Goal: Task Accomplishment & Management: Manage account settings

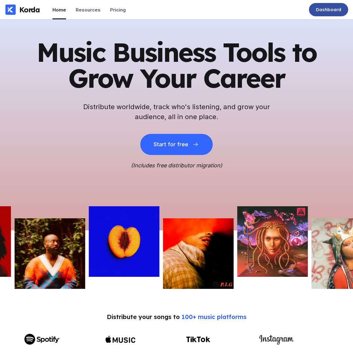
click at [327, 8] on div "Dashboard" at bounding box center [328, 10] width 25 height 6
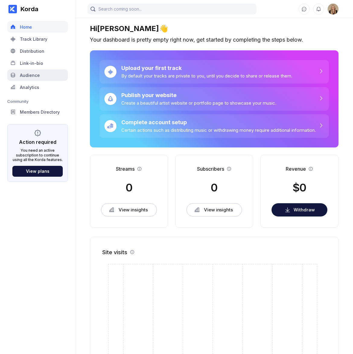
click at [35, 77] on div "Audience" at bounding box center [30, 75] width 20 height 5
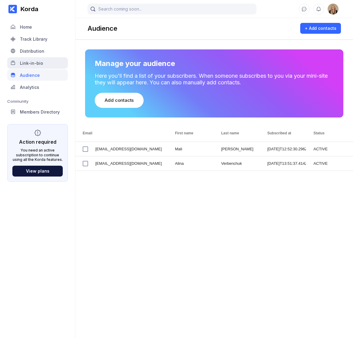
click at [40, 63] on div "Link-in-bio" at bounding box center [31, 63] width 23 height 5
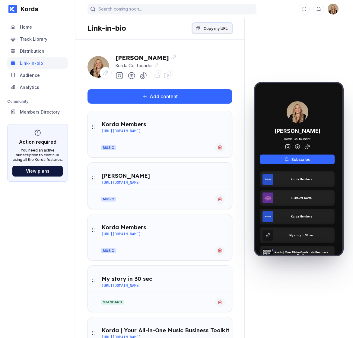
click at [204, 28] on div "Copy my URL" at bounding box center [215, 28] width 24 height 6
click at [27, 77] on div "Audience" at bounding box center [30, 75] width 20 height 5
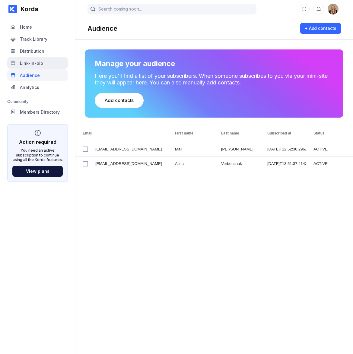
click at [45, 64] on div "Link-in-bio" at bounding box center [37, 62] width 61 height 11
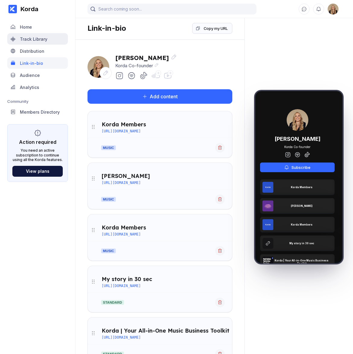
click at [52, 39] on div "Track Library" at bounding box center [37, 38] width 61 height 11
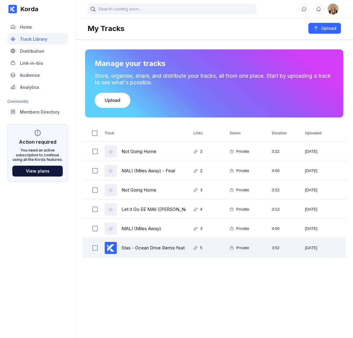
click at [170, 247] on div "Stas - Ocean Drive Remix feat .Trevon (1) HD" at bounding box center [169, 248] width 96 height 14
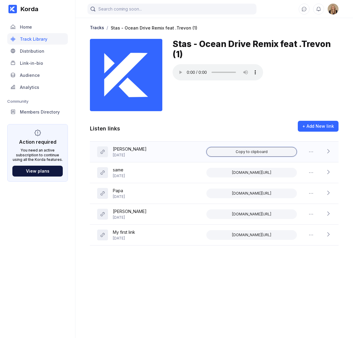
click at [257, 151] on div "Copy to clipboard" at bounding box center [251, 152] width 32 height 5
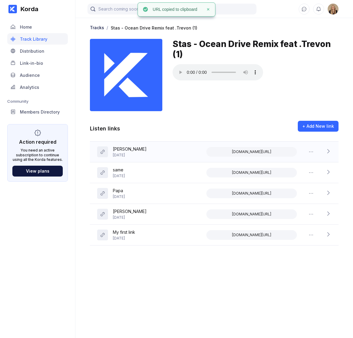
click at [329, 151] on icon at bounding box center [328, 151] width 6 height 6
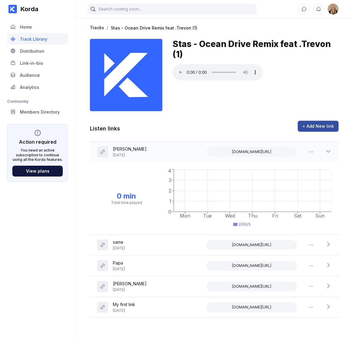
click at [320, 124] on div "+ Add New link" at bounding box center [318, 126] width 32 height 6
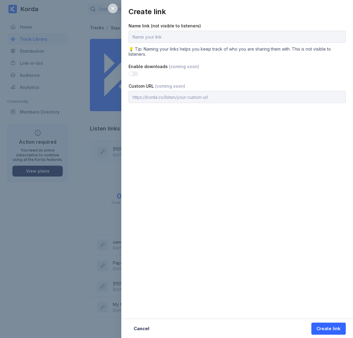
click at [115, 11] on div at bounding box center [113, 9] width 10 height 10
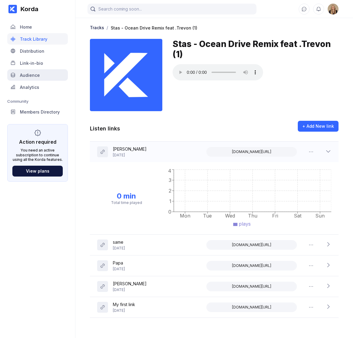
click at [43, 74] on div "Audience" at bounding box center [37, 74] width 61 height 11
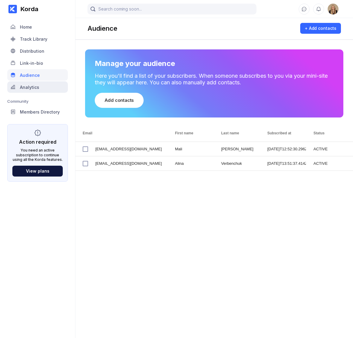
click at [43, 87] on div "Analytics" at bounding box center [37, 86] width 61 height 11
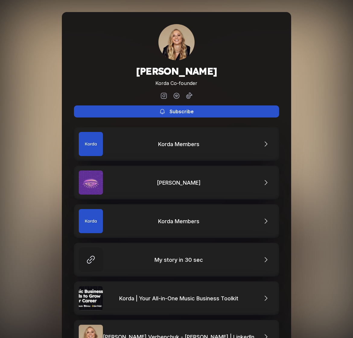
click at [174, 106] on button "Subscribe" at bounding box center [176, 112] width 205 height 12
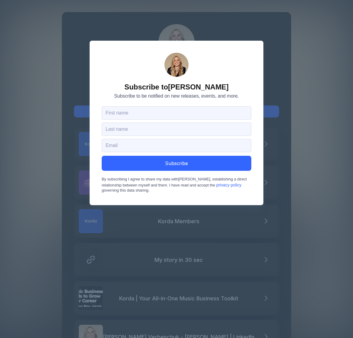
drag, startPoint x: 125, startPoint y: 87, endPoint x: 230, endPoint y: 83, distance: 105.3
click at [229, 83] on form "Subscribe to Alina Verbenchuk Subscribe to be notified on new releases, events,…" at bounding box center [177, 123] width 174 height 165
click at [271, 111] on div "Subscribe to Alina Verbenchuk Subscribe to be notified on new releases, events,…" at bounding box center [176, 169] width 353 height 338
